Goal: Information Seeking & Learning: Compare options

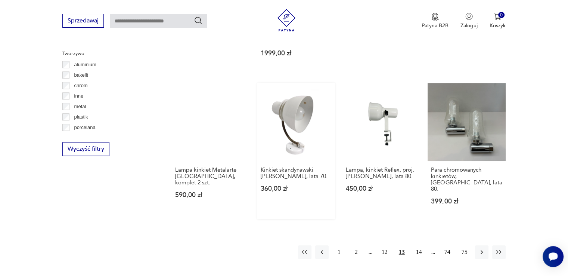
scroll to position [698, 0]
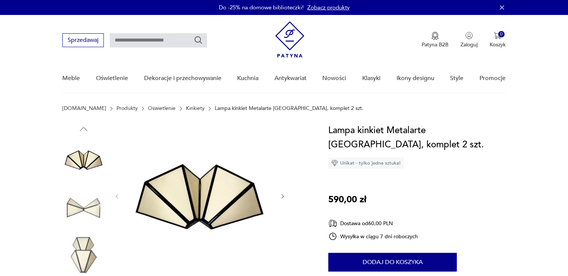
drag, startPoint x: 0, startPoint y: 0, endPoint x: 185, endPoint y: 198, distance: 270.9
